Goal: Task Accomplishment & Management: Manage account settings

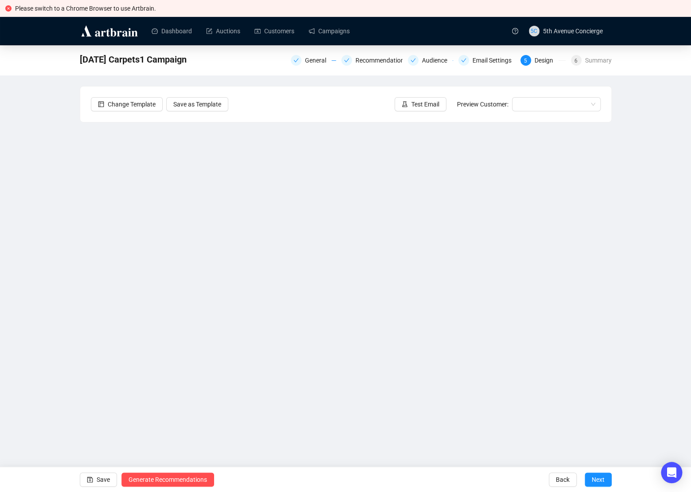
click at [74, 198] on div "Sept25 Carpets1 Campaign General Recommendations Audience Email Settings 5 Desi…" at bounding box center [345, 236] width 691 height 382
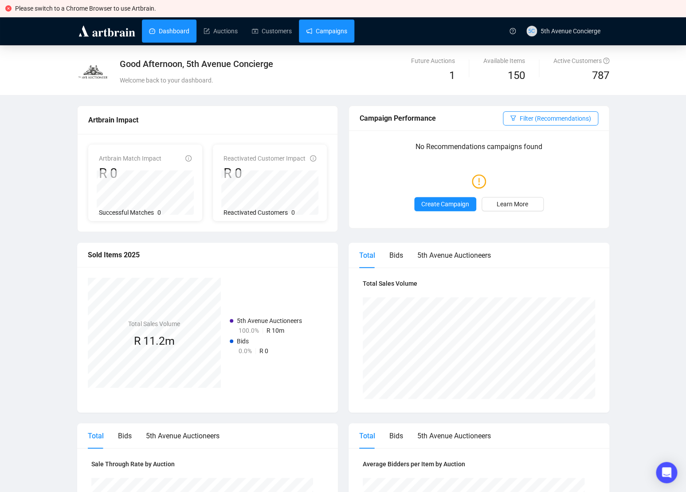
click at [313, 30] on link "Campaigns" at bounding box center [326, 31] width 41 height 23
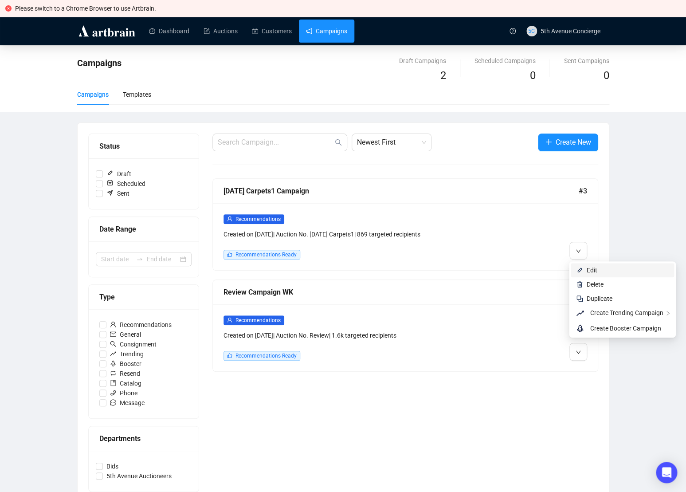
click at [593, 271] on span "Edit" at bounding box center [591, 269] width 11 height 7
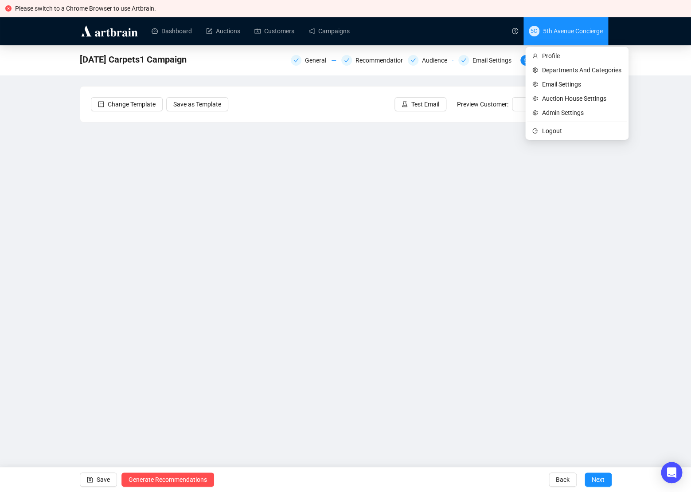
click at [576, 36] on span "5C 5th Avenue Concierge" at bounding box center [566, 31] width 74 height 28
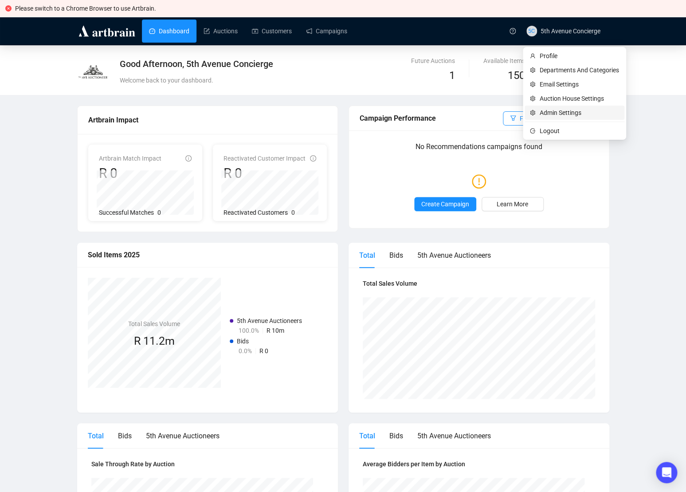
click at [563, 116] on span "Admin Settings" at bounding box center [578, 113] width 79 height 10
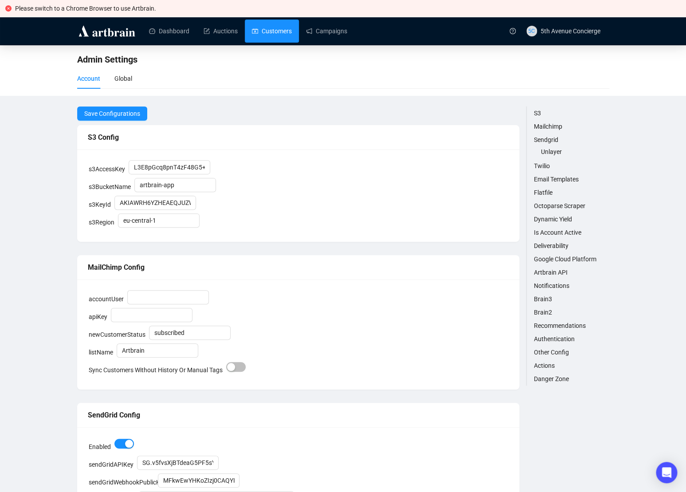
click at [265, 30] on link "Customers" at bounding box center [272, 31] width 40 height 23
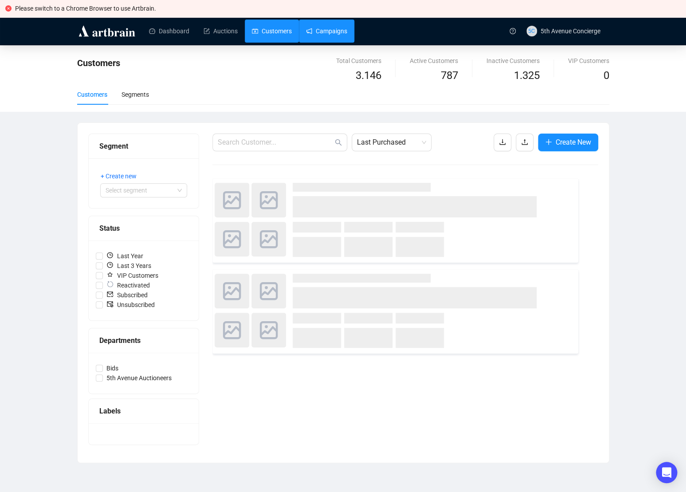
click at [324, 34] on link "Campaigns" at bounding box center [326, 31] width 41 height 23
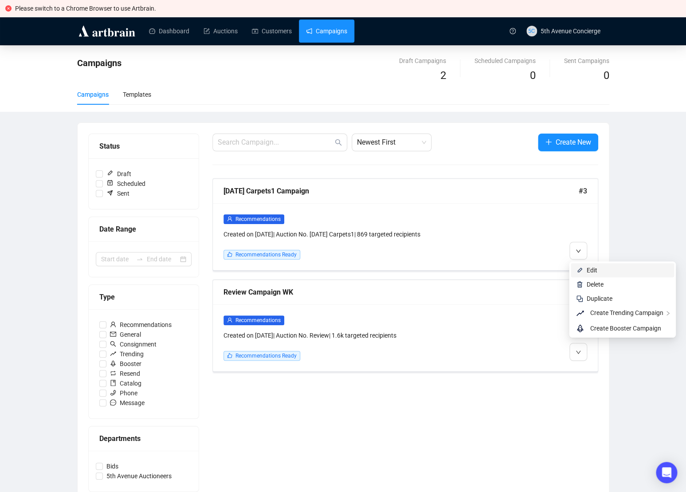
click at [582, 265] on li "Edit" at bounding box center [622, 270] width 103 height 14
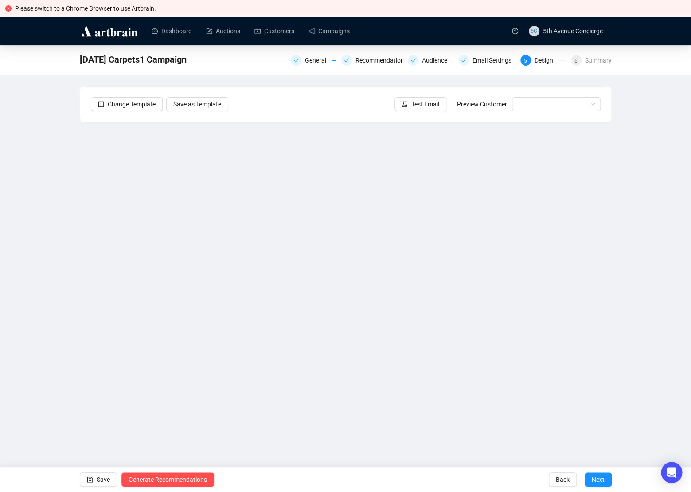
click at [32, 202] on div "Sept25 Carpets1 Campaign General Recommendations Audience Email Settings 5 Desi…" at bounding box center [345, 236] width 691 height 382
click at [17, 270] on div "[DATE] Carpets1 Campaign General Recommendations Audience Email Settings 5 Desi…" at bounding box center [345, 236] width 691 height 382
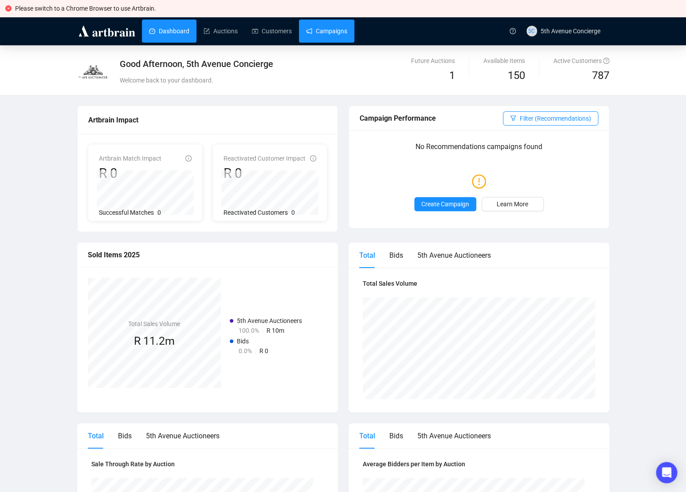
click at [342, 35] on link "Campaigns" at bounding box center [326, 31] width 41 height 23
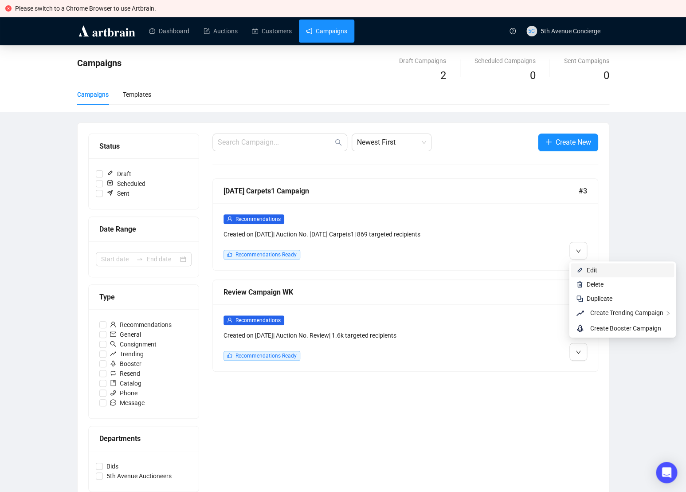
click at [588, 265] on li "Edit" at bounding box center [622, 270] width 103 height 14
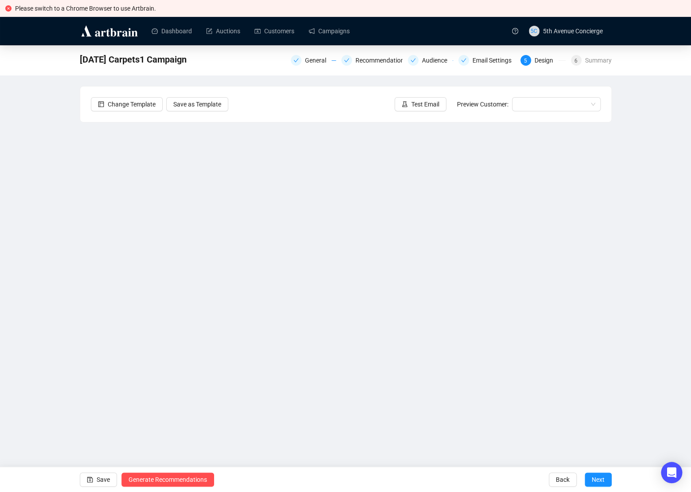
click at [34, 209] on div "Sept25 Carpets1 Campaign General Recommendations Audience Email Settings 5 Desi…" at bounding box center [345, 236] width 691 height 382
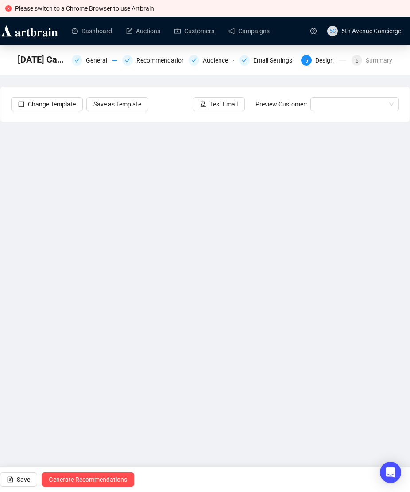
click at [21, 118] on div "Change Template Save as Template Test Email Preview Customer:" at bounding box center [205, 103] width 410 height 35
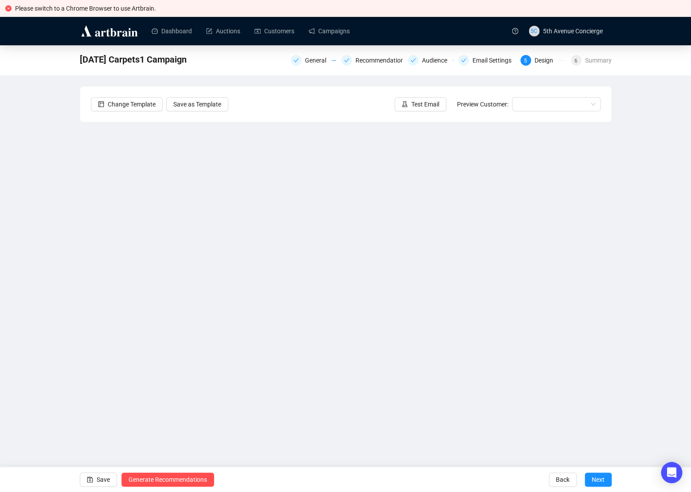
click at [60, 162] on div "Sept25 Carpets1 Campaign General Recommendations Audience Email Settings 5 Desi…" at bounding box center [345, 236] width 691 height 382
click at [271, 32] on link "Customers" at bounding box center [274, 31] width 40 height 23
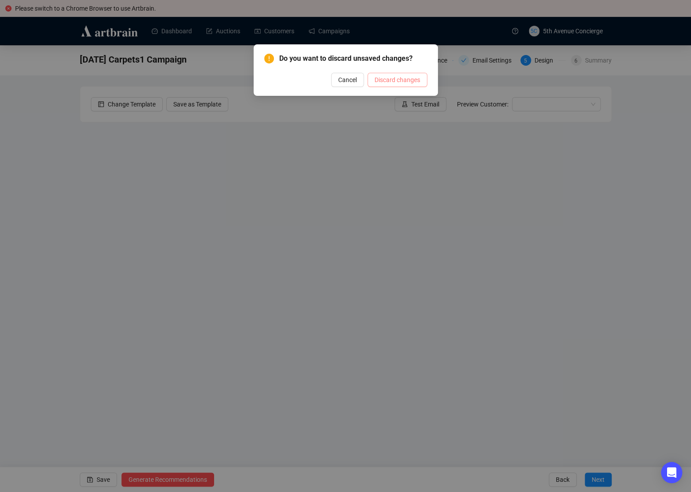
click at [393, 81] on span "Discard changes" at bounding box center [398, 80] width 46 height 10
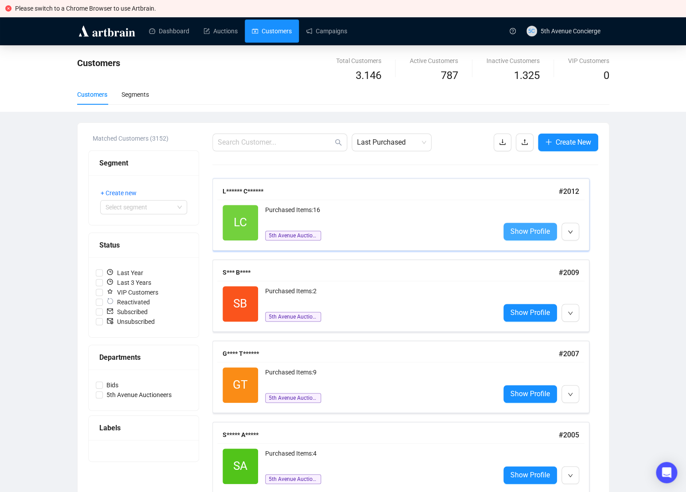
click at [524, 234] on span "Show Profile" at bounding box center [529, 231] width 39 height 11
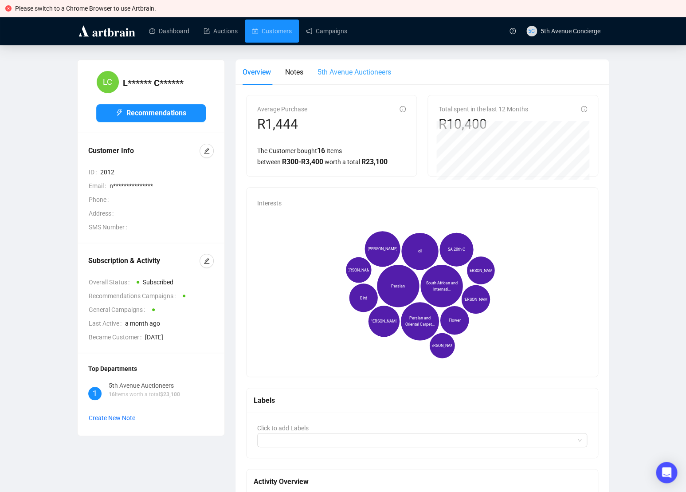
click at [371, 80] on div "5th Avenue Auctioneers" at bounding box center [354, 71] width 74 height 25
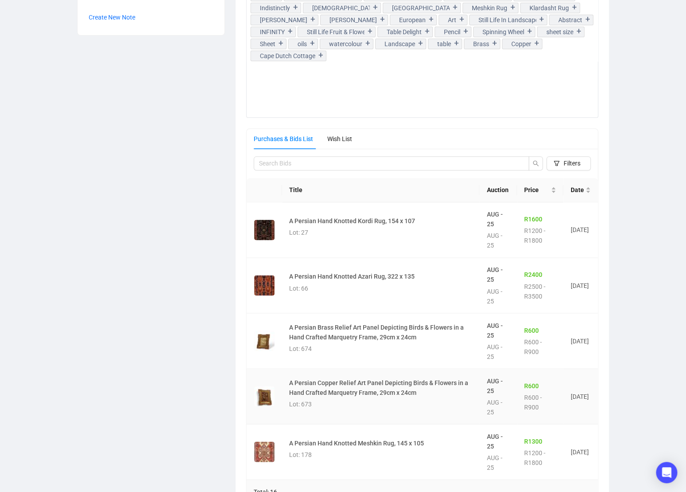
scroll to position [371, 0]
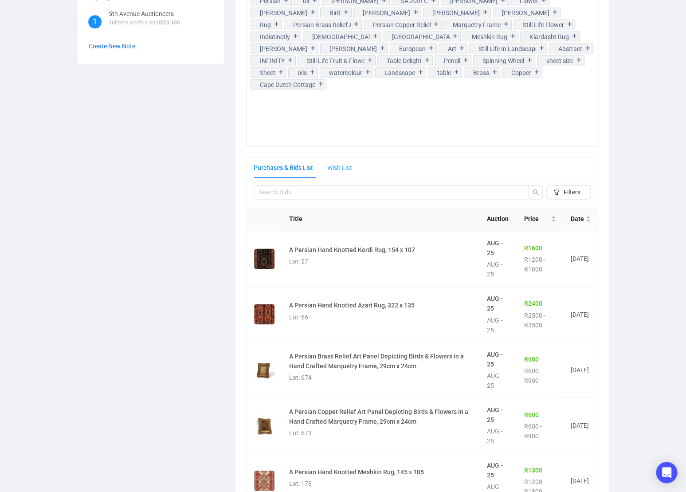
click at [338, 174] on div "Wish List" at bounding box center [339, 167] width 25 height 20
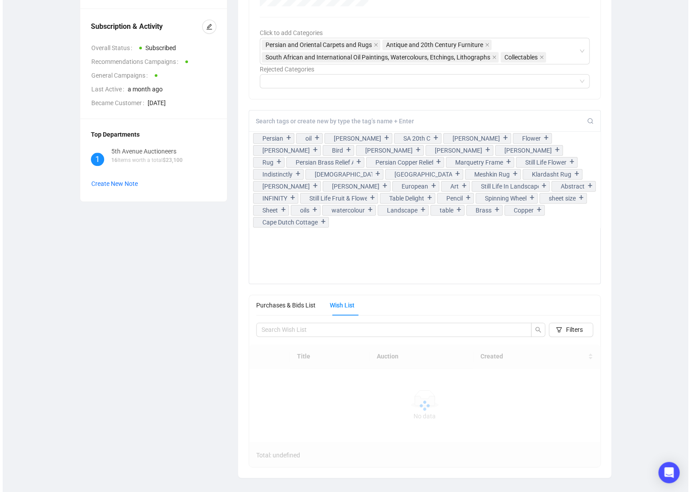
scroll to position [234, 0]
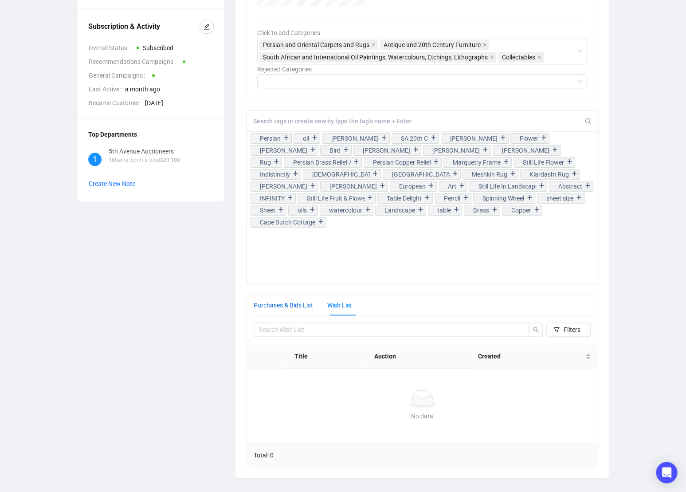
click at [302, 308] on div "Purchases & Bids List" at bounding box center [283, 305] width 59 height 10
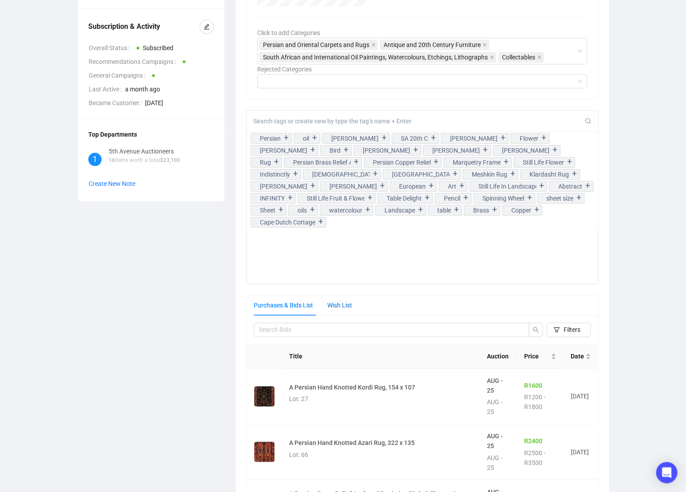
click at [338, 308] on div "Wish List" at bounding box center [339, 305] width 25 height 10
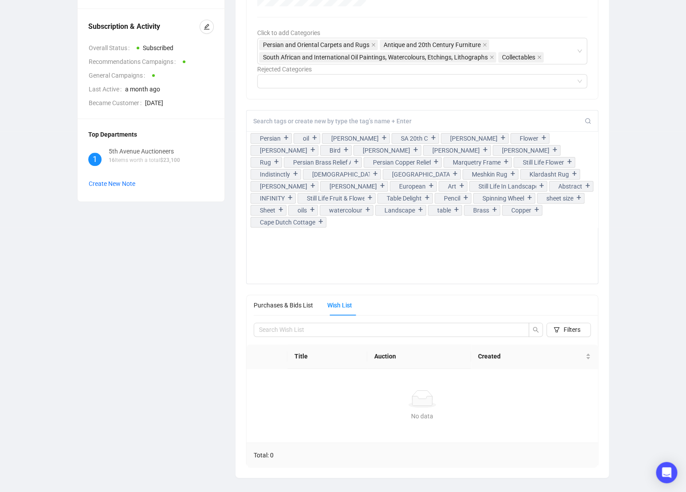
click at [338, 308] on div "Wish List" at bounding box center [339, 305] width 25 height 10
click at [366, 309] on div "Purchases & Bids List Wish List" at bounding box center [426, 305] width 344 height 20
